Goal: Complete application form: Complete application form

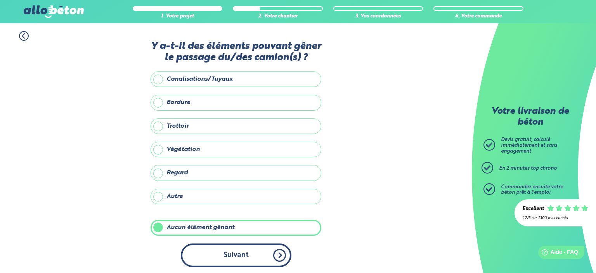
click at [230, 256] on button "Suivant" at bounding box center [236, 255] width 111 height 24
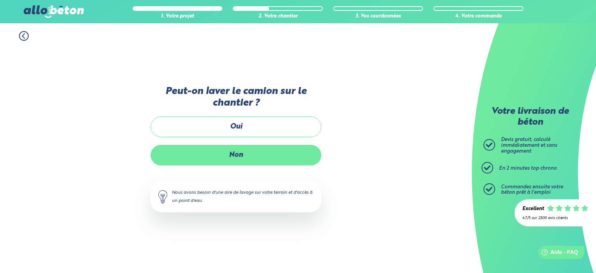
click at [234, 153] on label "Non" at bounding box center [235, 155] width 171 height 21
click at [0, 0] on input "Non" at bounding box center [0, 0] width 0 height 0
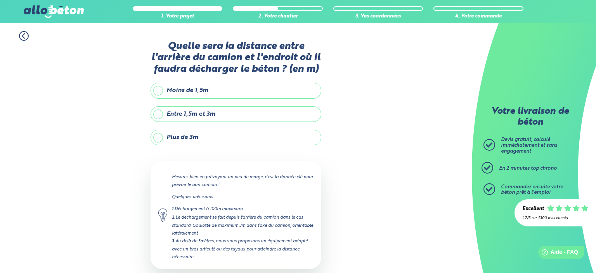
click at [184, 134] on label "Plus de 3m" at bounding box center [235, 138] width 171 height 16
click at [0, 0] on input "Plus de 3m" at bounding box center [0, 0] width 0 height 0
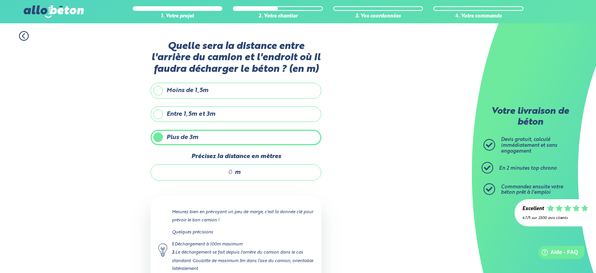
click at [229, 171] on input "Précisez la distance en mètres" at bounding box center [196, 172] width 74 height 8
type input "15"
click at [130, 160] on div "1. Votre projet 2. Votre chantier 3. Vos coordonnées 4. Votre commande Quelle s…" at bounding box center [236, 187] width 472 height 328
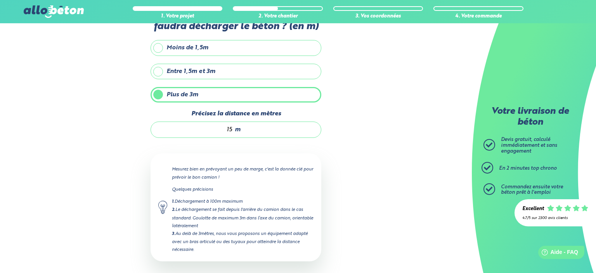
scroll to position [78, 0]
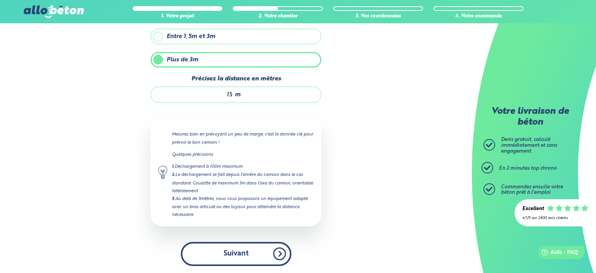
click at [237, 244] on button "Suivant" at bounding box center [236, 254] width 111 height 24
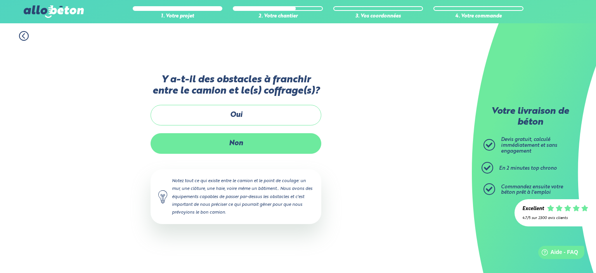
click at [229, 148] on label "Non" at bounding box center [235, 143] width 171 height 21
click at [0, 0] on input "Non" at bounding box center [0, 0] width 0 height 0
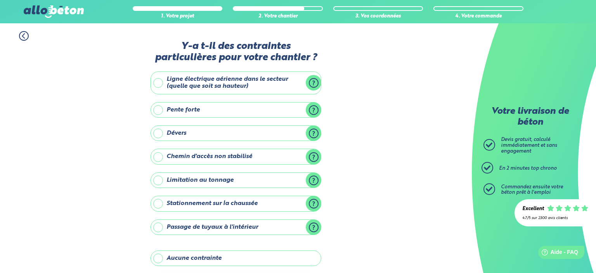
click at [188, 256] on label "Aucune contrainte" at bounding box center [235, 258] width 171 height 16
click at [0, 0] on input "Aucune contrainte" at bounding box center [0, 0] width 0 height 0
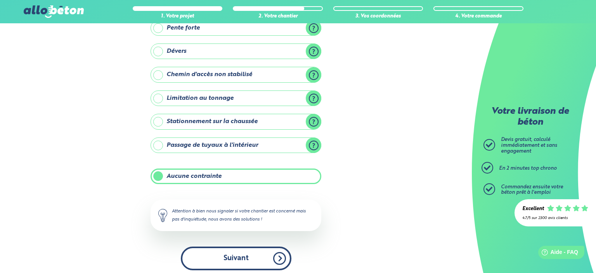
click at [225, 256] on button "Suivant" at bounding box center [236, 258] width 111 height 24
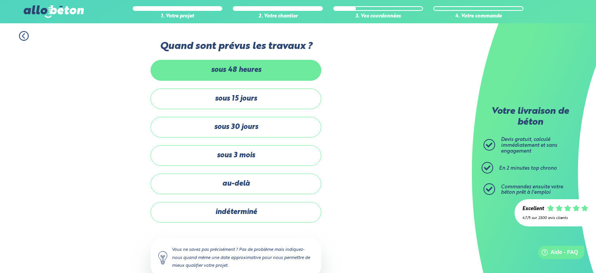
click at [232, 68] on label "sous 48 heures" at bounding box center [235, 70] width 171 height 21
click at [0, 0] on input "sous 48 heures" at bounding box center [0, 0] width 0 height 0
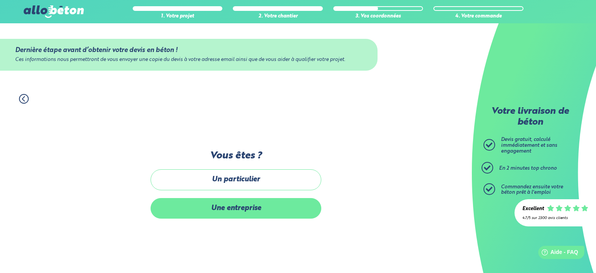
click at [240, 207] on label "Une entreprise" at bounding box center [235, 208] width 171 height 21
click at [0, 0] on input "Une entreprise" at bounding box center [0, 0] width 0 height 0
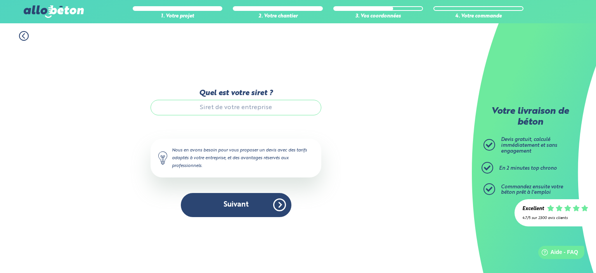
click at [225, 109] on input "Quel est votre siret ?" at bounding box center [235, 108] width 171 height 16
paste input "947 575 957 00016"
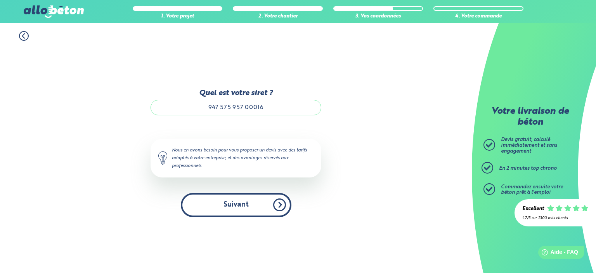
type input "947 575 957 00016"
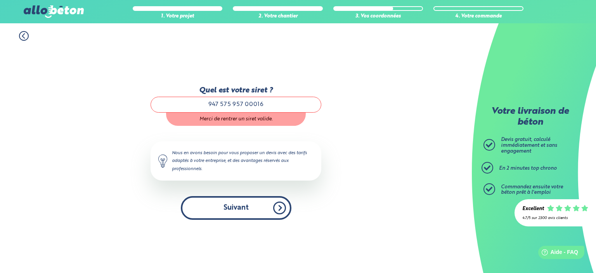
click at [232, 205] on button "Suivant" at bounding box center [236, 208] width 111 height 24
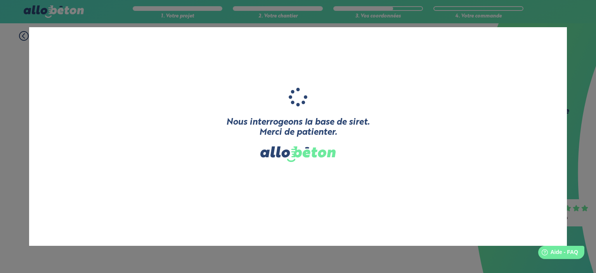
type input "KLS BATI-RENOV"
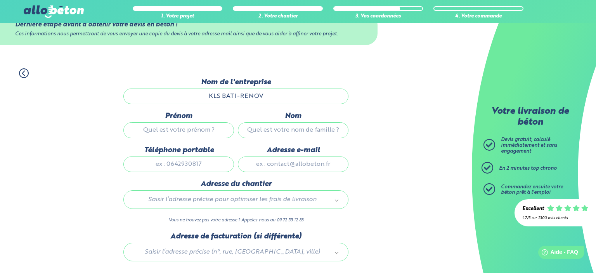
scroll to position [41, 0]
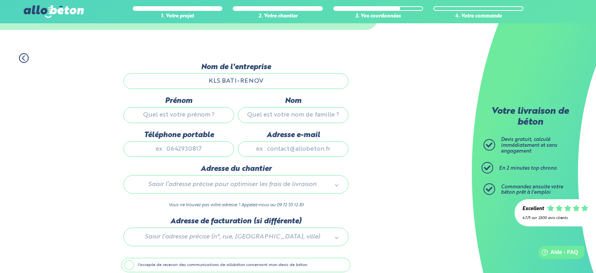
click at [280, 152] on input "Adresse e-mail" at bounding box center [293, 149] width 111 height 16
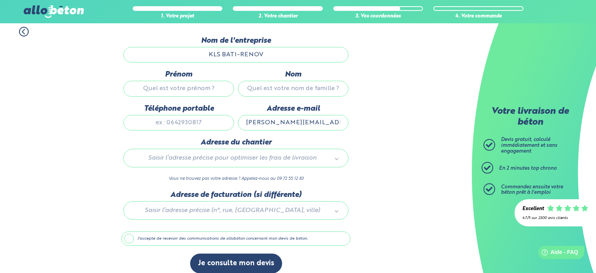
scroll to position [79, 0]
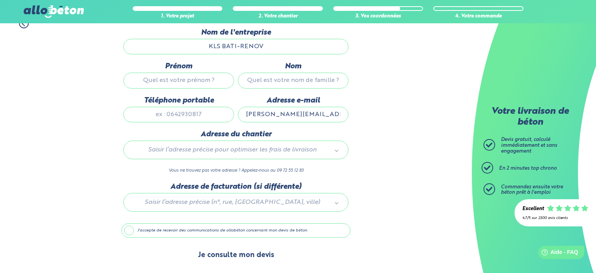
type input "[PERSON_NAME][EMAIL_ADDRESS][DOMAIN_NAME]"
click at [244, 258] on button "Je consulte mon devis" at bounding box center [236, 255] width 92 height 20
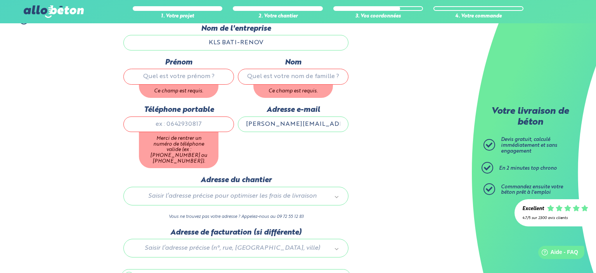
click at [169, 76] on input "Prénom" at bounding box center [178, 77] width 111 height 16
click at [107, 92] on div "1. Votre projet 2. Votre chantier 3. Vos coordonnées 4. Votre commande Dernière…" at bounding box center [236, 179] width 472 height 344
click at [155, 75] on input "Prénom" at bounding box center [178, 77] width 111 height 16
type input "[PERSON_NAME]"
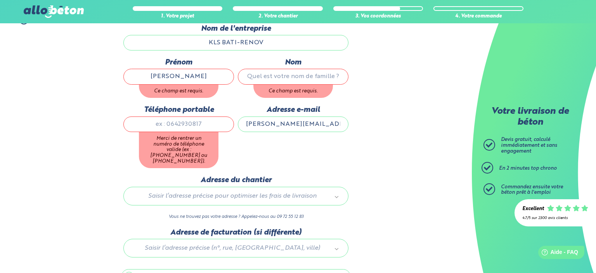
click at [321, 75] on input "Nom" at bounding box center [293, 77] width 111 height 16
type input "hoc"
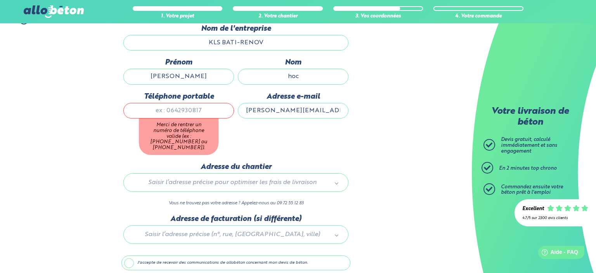
click at [392, 61] on div "1. Votre projet 2. Votre chantier 3. Vos coordonnées 4. Votre commande Dernière…" at bounding box center [236, 172] width 472 height 331
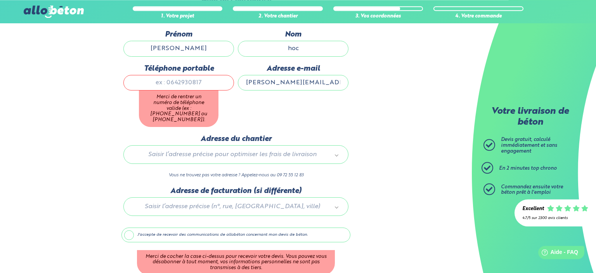
scroll to position [120, 0]
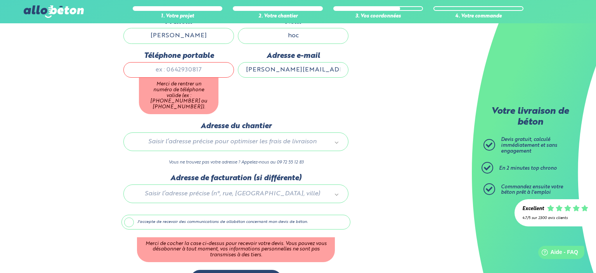
click at [186, 71] on input "Téléphone portable" at bounding box center [178, 70] width 111 height 16
type input "0769570981"
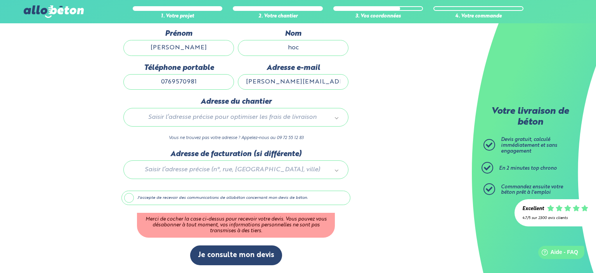
scroll to position [112, 0]
click at [76, 89] on div "1. Votre projet 2. Votre chantier 3. Vos coordonnées 4. Votre commande Dernière…" at bounding box center [236, 125] width 472 height 295
click at [152, 200] on label "J'accepte de recevoir des communications de allobéton concernant mon devis de b…" at bounding box center [235, 197] width 229 height 15
click at [0, 0] on input "J'accepte de recevoir des communications de allobéton concernant mon devis de b…" at bounding box center [0, 0] width 0 height 0
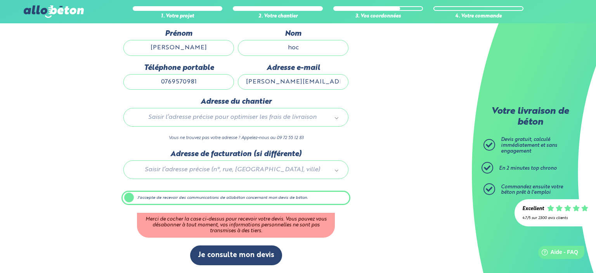
scroll to position [79, 0]
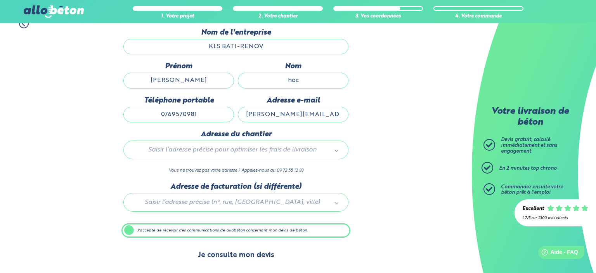
click at [223, 254] on button "Je consulte mon devis" at bounding box center [236, 255] width 92 height 20
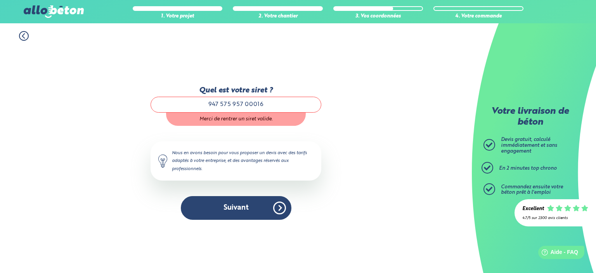
click at [274, 104] on input "947 575 957 00016" at bounding box center [235, 105] width 171 height 16
click at [287, 62] on div "Quel est votre siret ? 947 575 957 00016 Merci de rentrer un siret valide. Le N…" at bounding box center [235, 157] width 171 height 232
drag, startPoint x: 263, startPoint y: 102, endPoint x: 180, endPoint y: 116, distance: 84.3
click at [182, 112] on input "947 575 957 00016" at bounding box center [235, 105] width 171 height 16
click at [265, 58] on div "Quel est votre siret ? Merci de rentrer un siret valide. Le N° de SIRET saisi n…" at bounding box center [235, 157] width 171 height 232
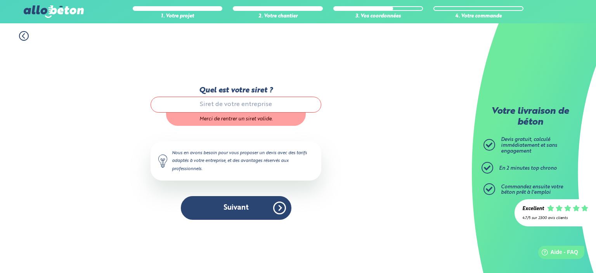
paste input "947 575 957 00016"
click at [274, 102] on input "947 575 957 00016" at bounding box center [235, 105] width 171 height 16
type input "947 575 957 00016"
click button "Je consulte mon devis" at bounding box center [0, 0] width 0 height 0
drag, startPoint x: 50, startPoint y: 64, endPoint x: 68, endPoint y: 75, distance: 21.6
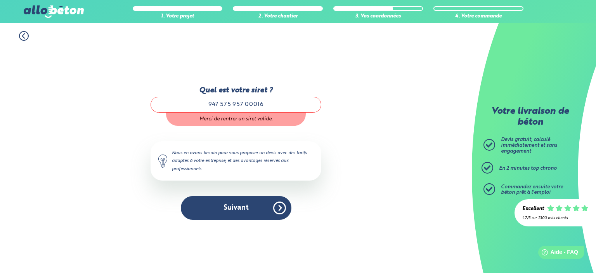
click at [50, 64] on div "1. Votre projet 2. Votre chantier 3. Vos coordonnées 4. Votre commande Quel est…" at bounding box center [236, 147] width 472 height 249
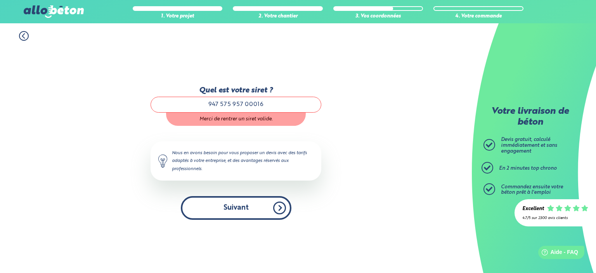
click at [229, 213] on button "Suivant" at bounding box center [236, 208] width 111 height 24
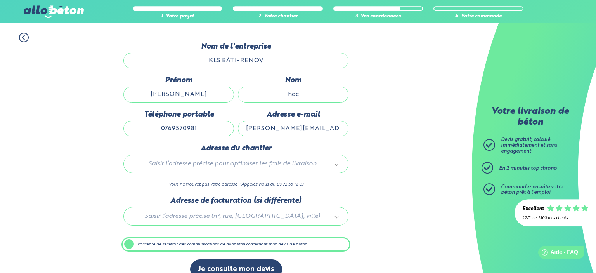
scroll to position [79, 0]
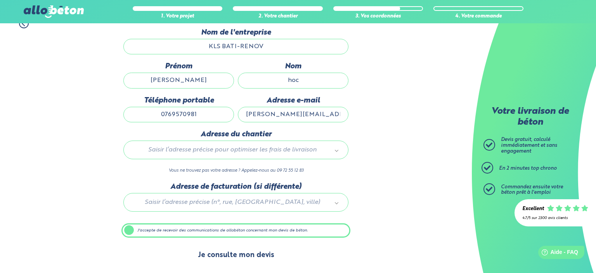
click at [250, 256] on button "Je consulte mon devis" at bounding box center [236, 255] width 92 height 20
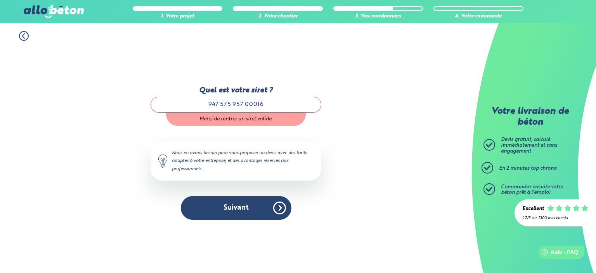
click at [27, 36] on icon at bounding box center [24, 36] width 10 height 10
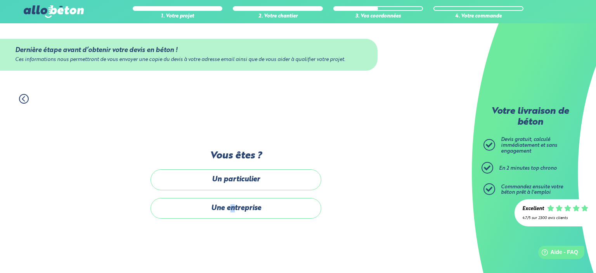
click at [232, 209] on label "Une entreprise" at bounding box center [235, 208] width 171 height 21
click at [0, 0] on input "Une entreprise" at bounding box center [0, 0] width 0 height 0
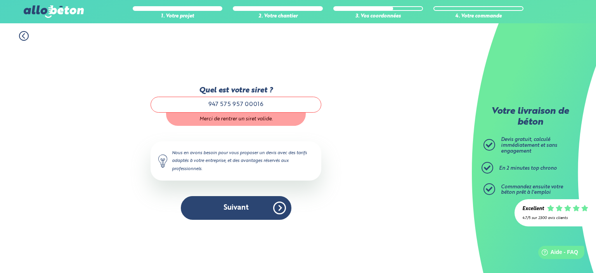
click at [272, 103] on input "947 575 957 00016" at bounding box center [235, 105] width 171 height 16
click at [330, 166] on div "1. Votre projet 2. Votre chantier 3. Vos coordonnées 4. Votre commande Quel est…" at bounding box center [236, 147] width 472 height 249
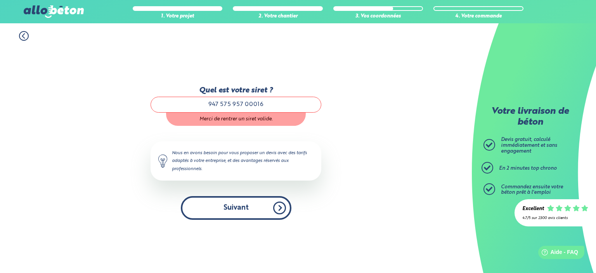
click at [242, 214] on button "Suivant" at bounding box center [236, 208] width 111 height 24
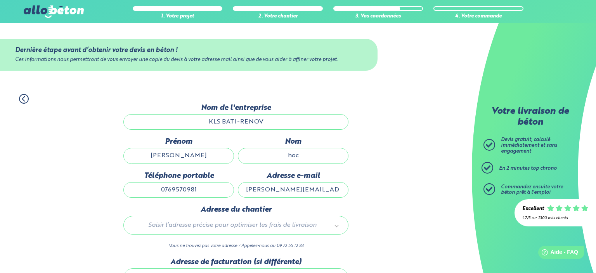
click at [287, 123] on input "KLS BATI-RENOV" at bounding box center [235, 122] width 225 height 16
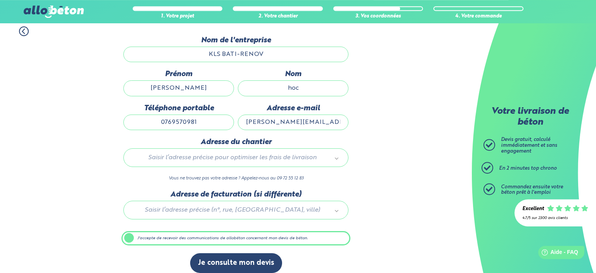
scroll to position [79, 0]
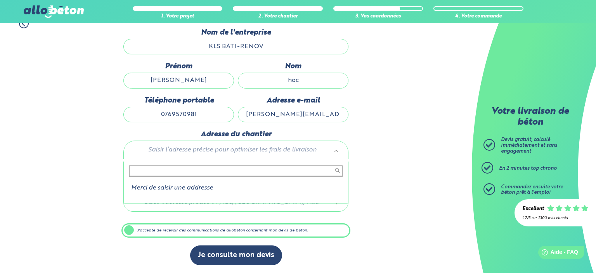
click at [215, 153] on body "09 72 55 12 83 Conseils et Appel Gratuits nos produits le béton prêt à l'emploi…" at bounding box center [298, 99] width 596 height 348
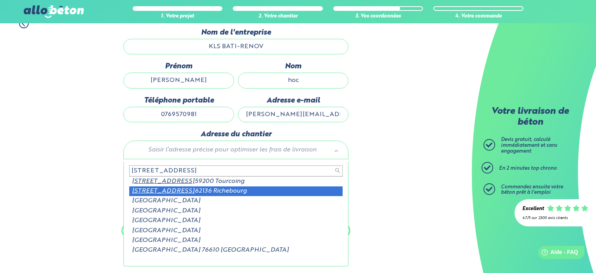
type input "[STREET_ADDRESS]"
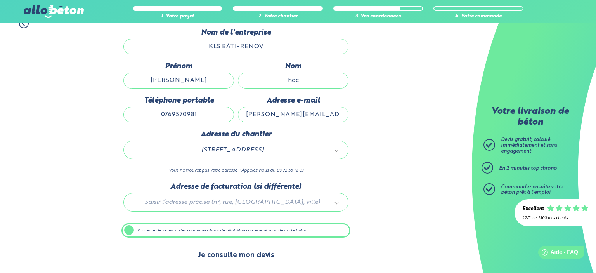
click at [251, 253] on button "Je consulte mon devis" at bounding box center [236, 255] width 92 height 20
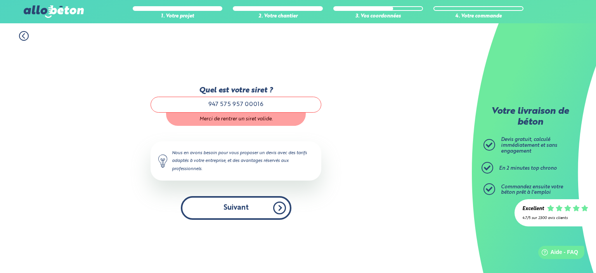
click at [241, 211] on button "Suivant" at bounding box center [236, 208] width 111 height 24
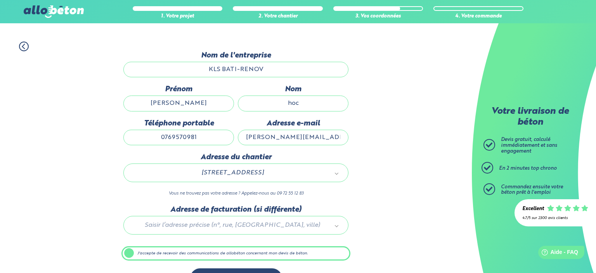
scroll to position [79, 0]
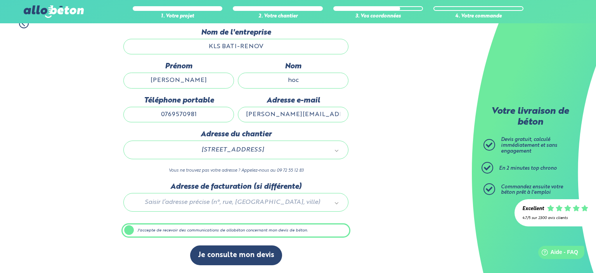
click at [221, 202] on div at bounding box center [235, 200] width 229 height 37
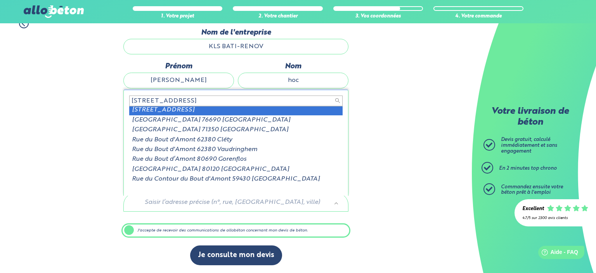
scroll to position [0, 0]
type input "[STREET_ADDRESS]"
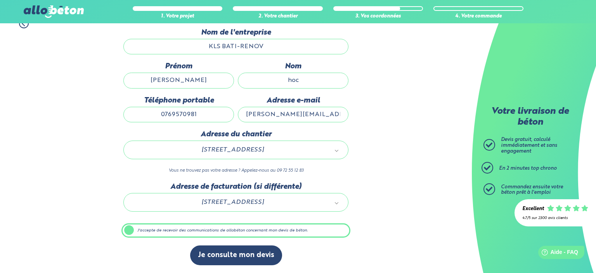
click at [169, 232] on label "J'accepte de recevoir des communications de allobéton concernant mon devis de b…" at bounding box center [235, 230] width 229 height 15
click at [0, 0] on input "J'accepte de recevoir des communications de allobéton concernant mon devis de b…" at bounding box center [0, 0] width 0 height 0
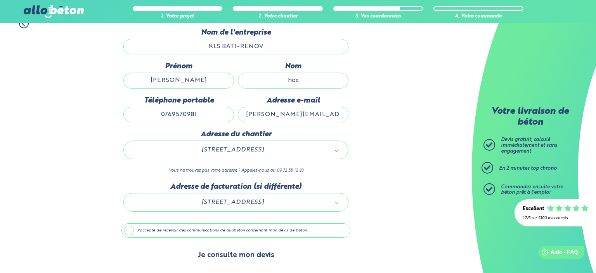
click at [227, 260] on button "Je consulte mon devis" at bounding box center [236, 255] width 92 height 20
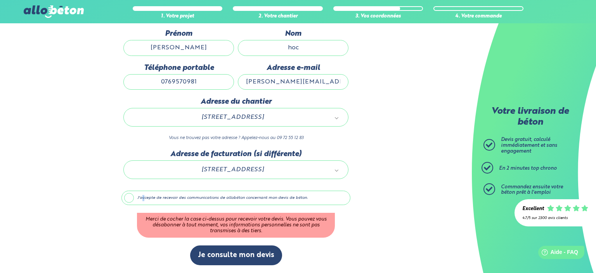
click at [143, 202] on label "J'accepte de recevoir des communications de allobéton concernant mon devis de b…" at bounding box center [235, 197] width 229 height 15
click at [0, 0] on input "J'accepte de recevoir des communications de allobéton concernant mon devis de b…" at bounding box center [0, 0] width 0 height 0
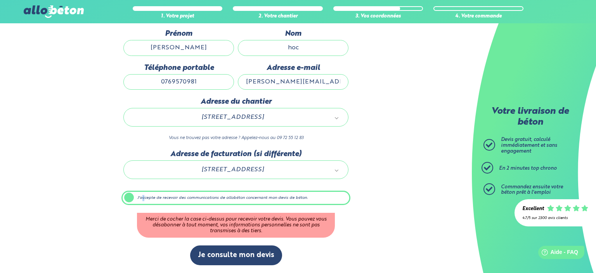
scroll to position [79, 0]
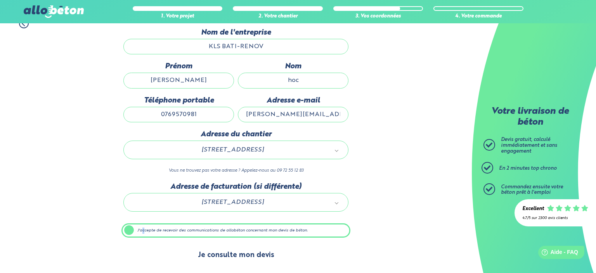
click at [216, 255] on button "Je consulte mon devis" at bounding box center [236, 255] width 92 height 20
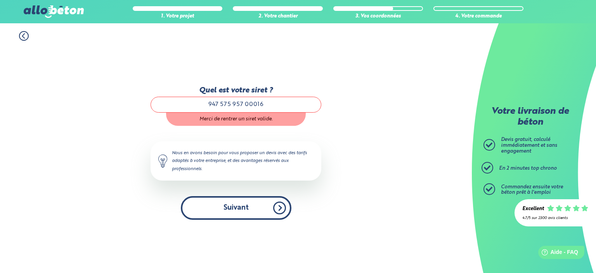
click at [243, 213] on button "Suivant" at bounding box center [236, 208] width 111 height 24
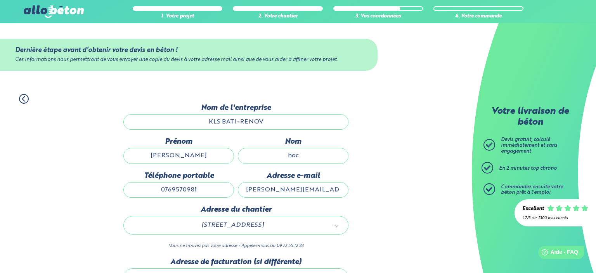
click at [280, 122] on input "KLS BATI-RENOV" at bounding box center [235, 122] width 225 height 16
click at [340, 197] on input "[PERSON_NAME][EMAIL_ADDRESS][DOMAIN_NAME]" at bounding box center [293, 190] width 111 height 16
click at [51, 4] on div "1. Votre projet 2. Votre chantier 3. Vos coordonnées 4. Votre commande 09 72 55…" at bounding box center [298, 11] width 596 height 23
click at [52, 10] on img at bounding box center [54, 11] width 60 height 12
click at [26, 97] on icon at bounding box center [24, 99] width 10 height 10
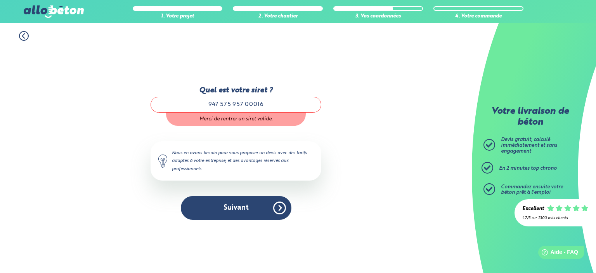
click at [46, 12] on img at bounding box center [54, 11] width 60 height 12
click at [21, 38] on icon at bounding box center [24, 36] width 10 height 10
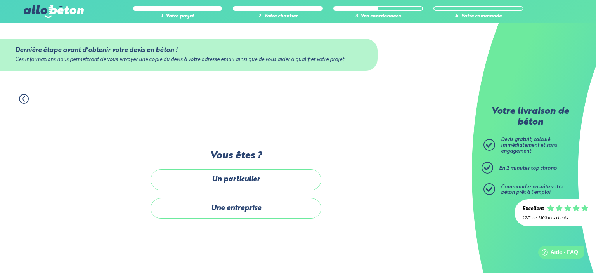
drag, startPoint x: 41, startPoint y: 10, endPoint x: 33, endPoint y: 25, distance: 17.3
click at [41, 10] on img at bounding box center [54, 11] width 60 height 12
click at [22, 97] on icon at bounding box center [24, 99] width 10 height 10
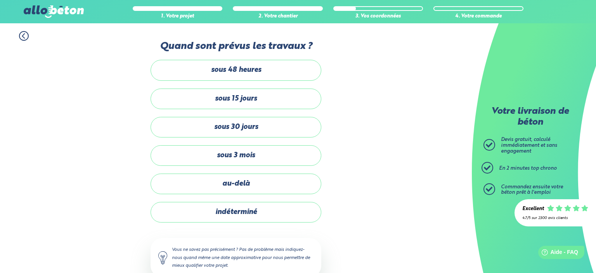
click at [27, 35] on icon at bounding box center [24, 36] width 10 height 10
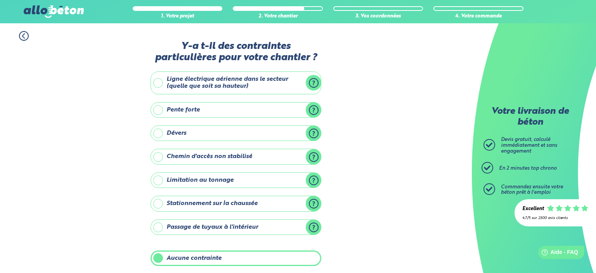
click at [28, 37] on circle at bounding box center [23, 35] width 9 height 9
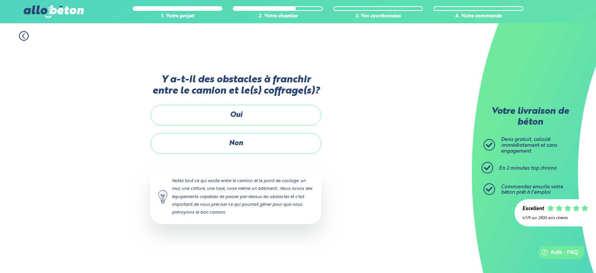
click at [27, 37] on icon at bounding box center [24, 36] width 10 height 10
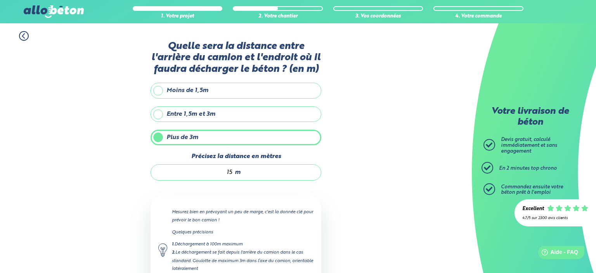
click at [27, 37] on icon at bounding box center [24, 36] width 10 height 10
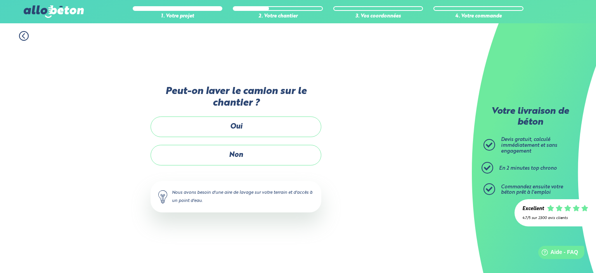
click at [27, 37] on icon at bounding box center [24, 36] width 10 height 10
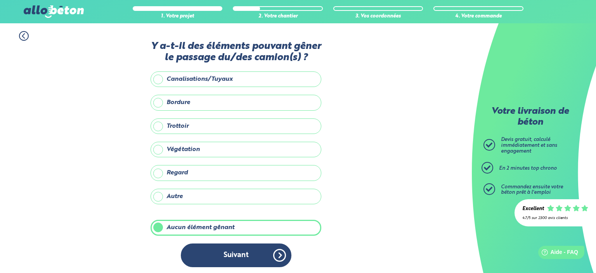
click at [27, 37] on icon at bounding box center [24, 36] width 10 height 10
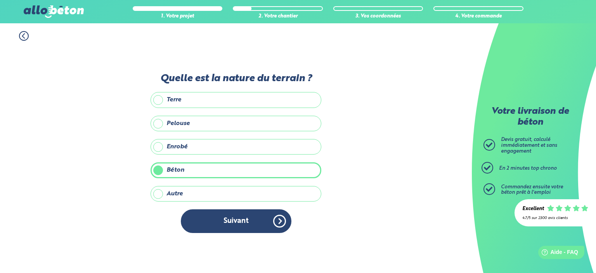
click at [27, 37] on icon at bounding box center [24, 36] width 10 height 10
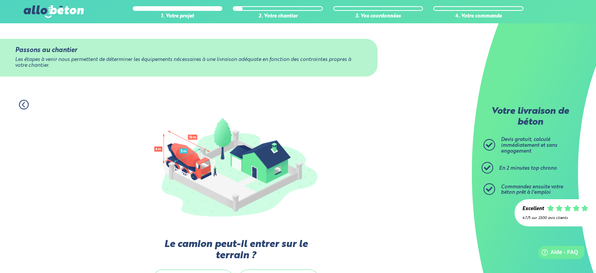
click at [27, 37] on div "Passons au chantier Les étapes à venir nous permettent de déterminer les équipe…" at bounding box center [236, 57] width 472 height 69
click at [47, 7] on img at bounding box center [54, 11] width 60 height 12
